Goal: Find specific page/section: Find specific page/section

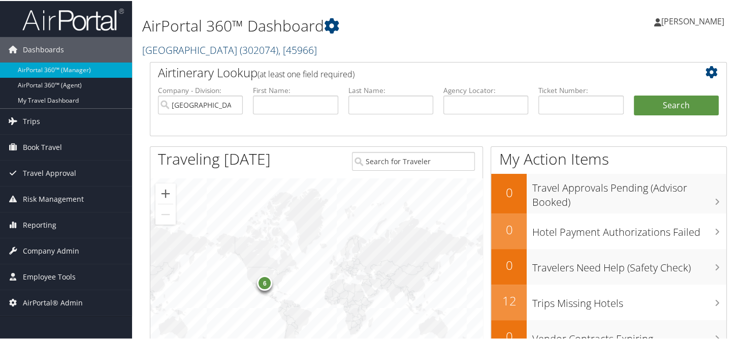
click at [207, 51] on link "Abilene Christian University ( 302074 ) , [ 45966 ]" at bounding box center [229, 49] width 175 height 14
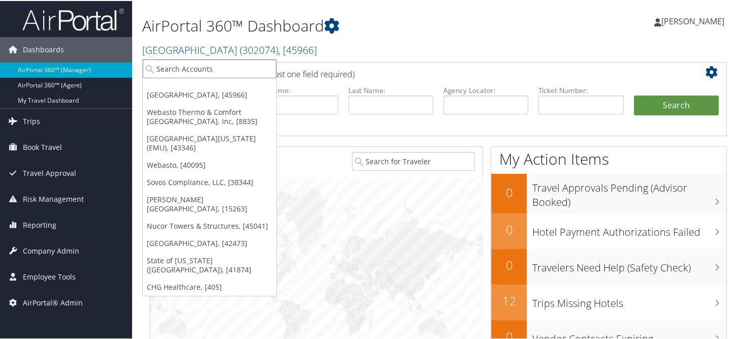
click at [206, 66] on input "search" at bounding box center [210, 67] width 134 height 19
click at [206, 68] on input "search" at bounding box center [210, 67] width 134 height 19
type input "c"
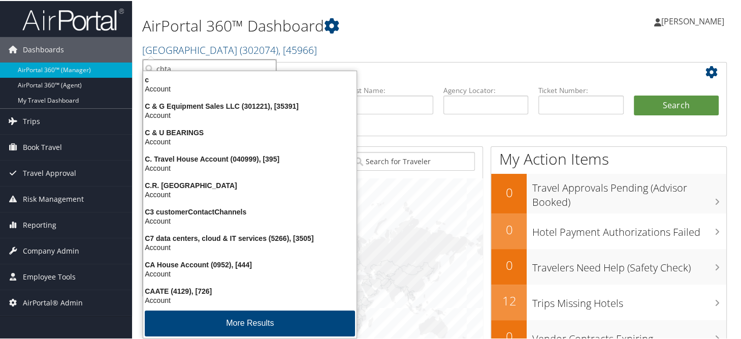
type input "cbtat"
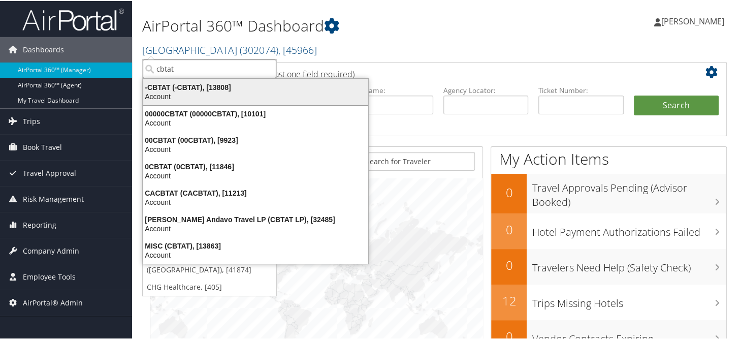
click at [175, 94] on div "Account" at bounding box center [255, 95] width 237 height 9
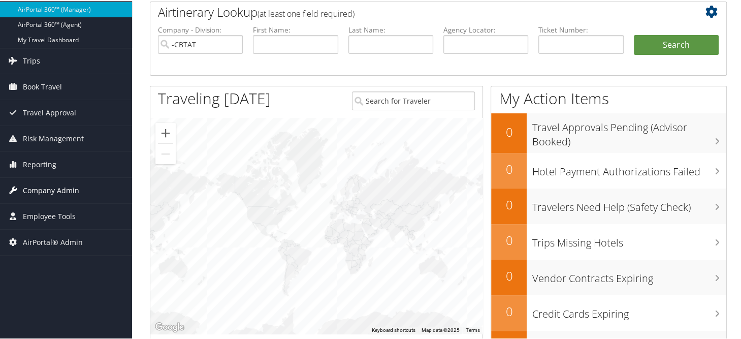
scroll to position [102, 0]
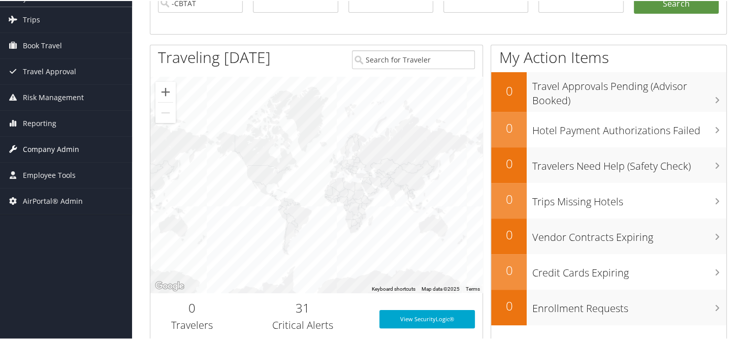
click at [41, 151] on span "Company Admin" at bounding box center [51, 148] width 56 height 25
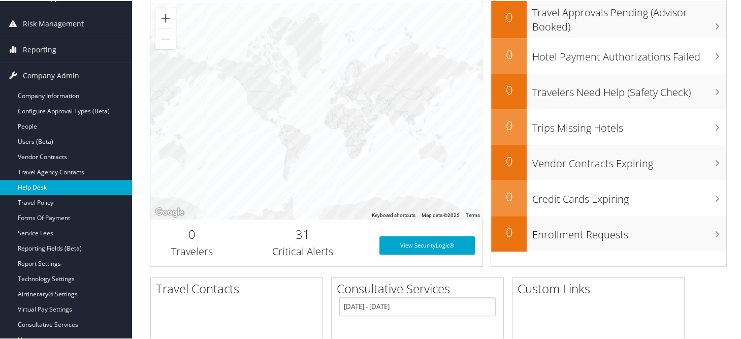
scroll to position [203, 0]
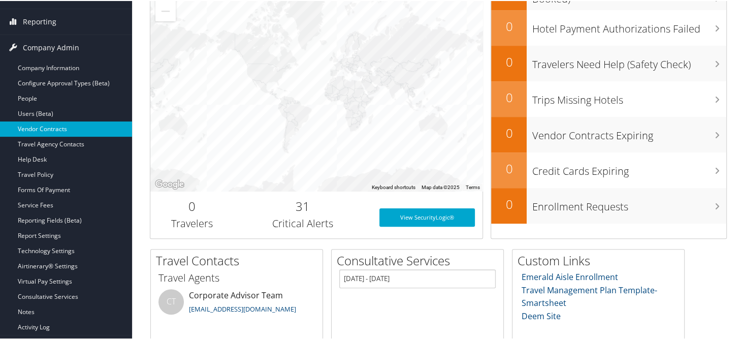
click at [39, 121] on link "Vendor Contracts" at bounding box center [66, 127] width 132 height 15
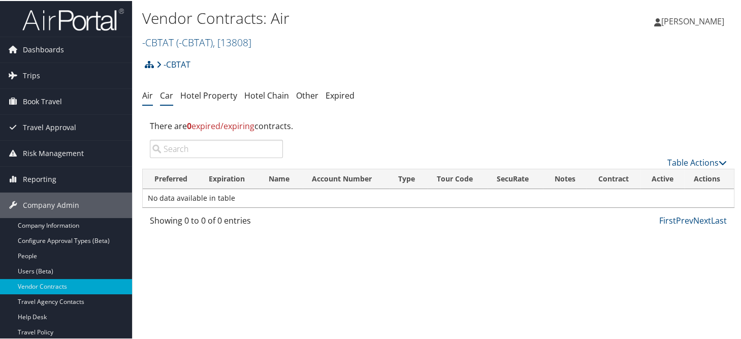
click at [167, 91] on link "Car" at bounding box center [166, 94] width 13 height 11
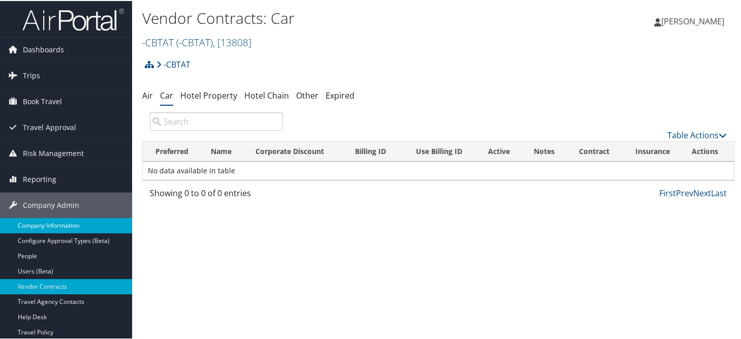
click at [46, 230] on link "Company Information" at bounding box center [66, 224] width 132 height 15
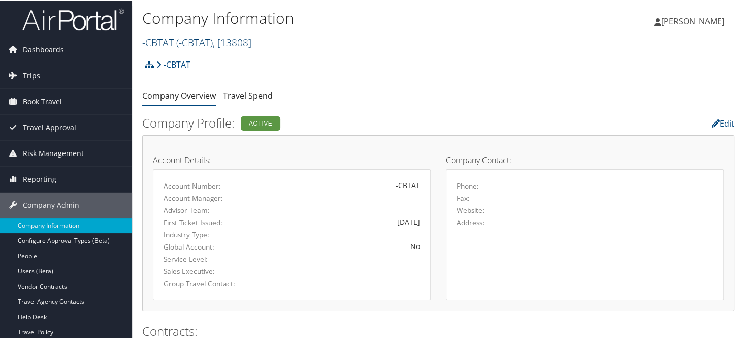
click at [175, 45] on link "-CBTAT ( -CBTAT ) , [ 13808 ]" at bounding box center [196, 42] width 109 height 14
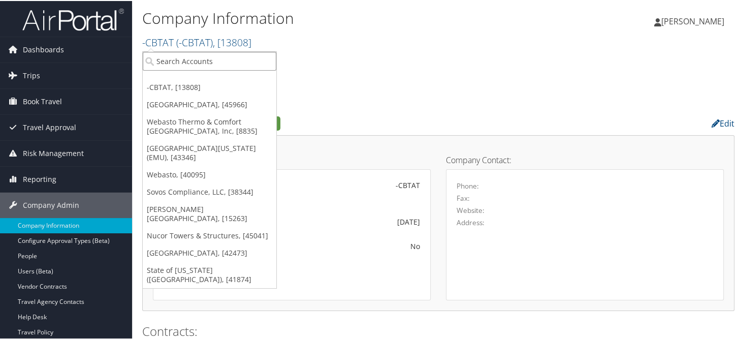
click at [179, 61] on input "search" at bounding box center [210, 60] width 134 height 19
type input "christopherson"
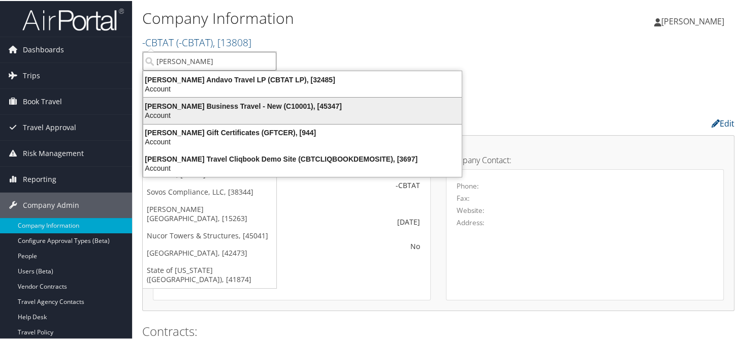
click at [186, 102] on div "Christopherson Business Travel - New (C10001), [45347]" at bounding box center [302, 105] width 331 height 9
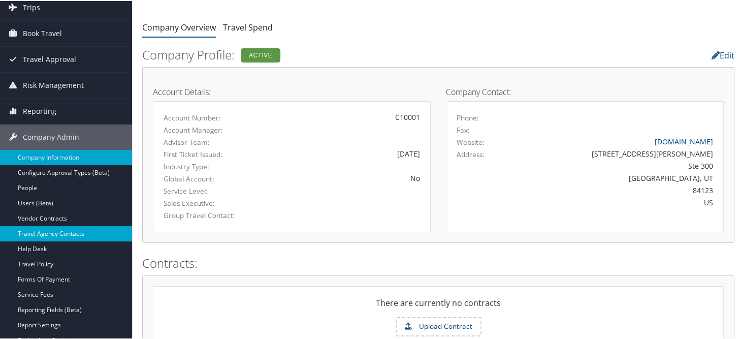
scroll to position [102, 0]
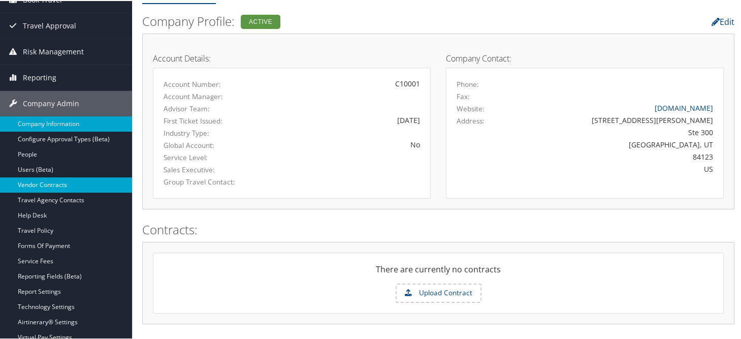
click at [35, 185] on link "Vendor Contracts" at bounding box center [66, 183] width 132 height 15
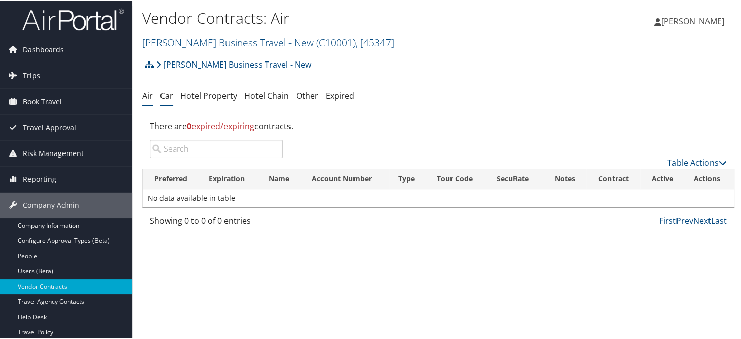
click at [162, 91] on link "Car" at bounding box center [166, 94] width 13 height 11
